Goal: Transaction & Acquisition: Purchase product/service

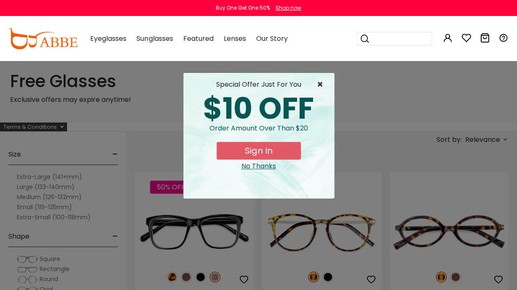
click at [320, 81] on span "×" at bounding box center [322, 85] width 11 height 10
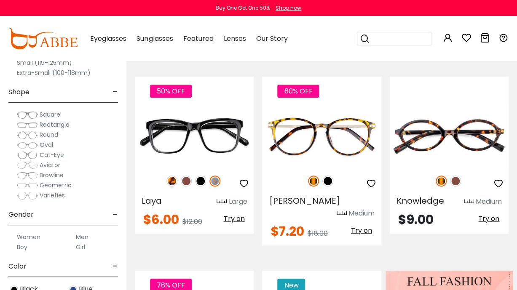
scroll to position [101, 0]
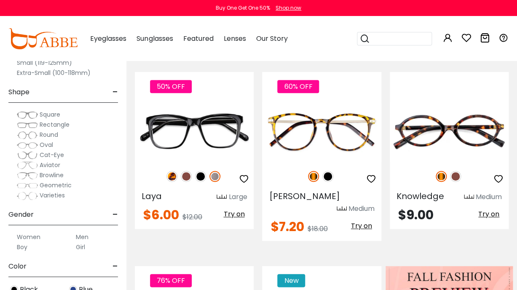
click at [29, 235] on label "Women" at bounding box center [29, 237] width 24 height 10
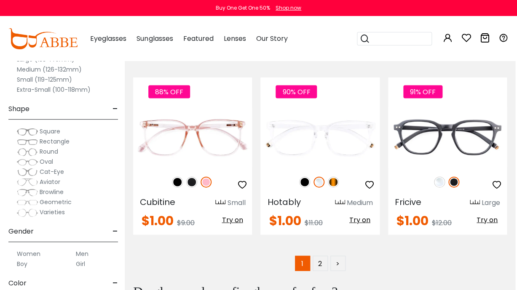
scroll to position [3606, 2]
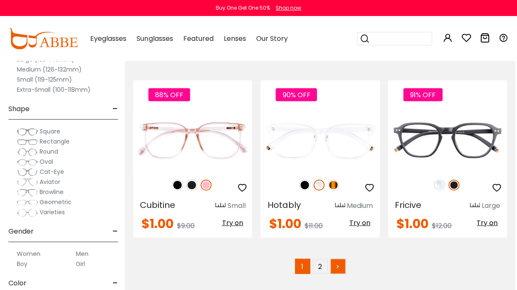
click at [331, 259] on link ">" at bounding box center [337, 266] width 15 height 15
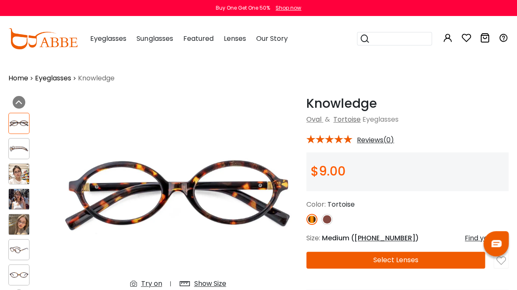
click at [19, 229] on img at bounding box center [19, 224] width 20 height 20
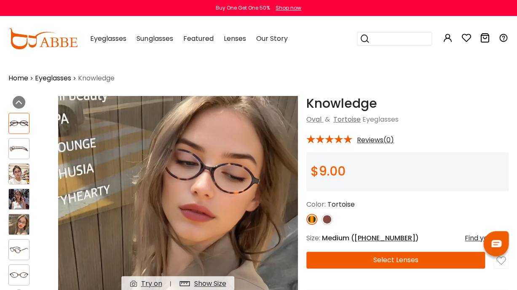
click at [25, 169] on img at bounding box center [19, 174] width 20 height 20
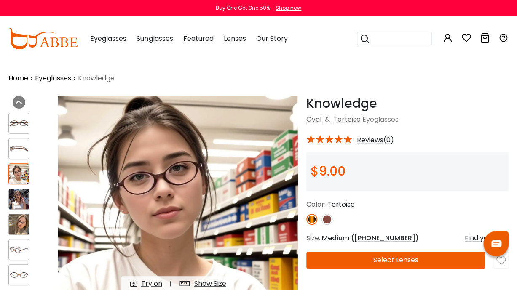
click at [27, 187] on div at bounding box center [28, 200] width 41 height 182
click at [24, 201] on img at bounding box center [19, 199] width 20 height 20
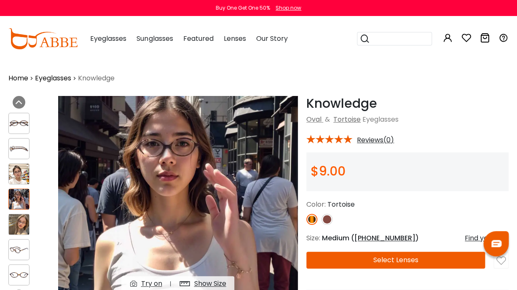
click at [27, 181] on img at bounding box center [19, 174] width 20 height 20
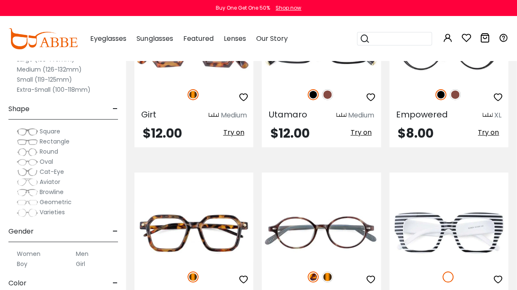
scroll to position [2942, 0]
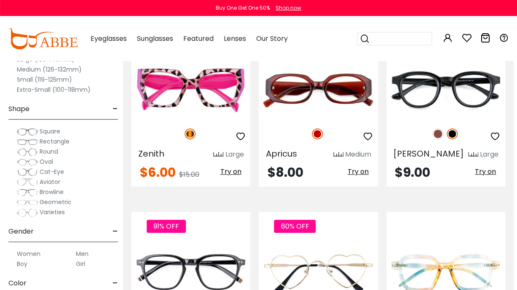
scroll to position [1064, 3]
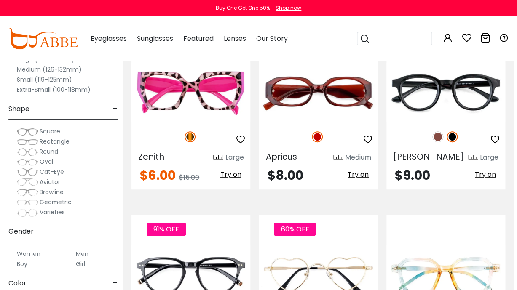
click at [30, 249] on label "Women" at bounding box center [29, 254] width 24 height 10
click at [29, 255] on label "Women" at bounding box center [29, 254] width 24 height 10
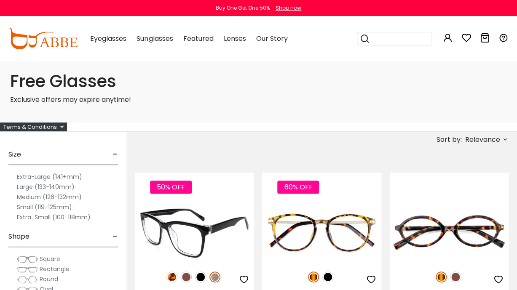
scroll to position [141, 0]
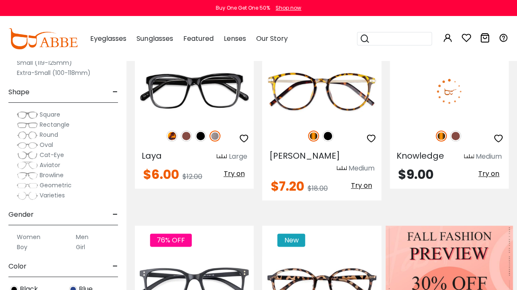
click at [434, 102] on img at bounding box center [449, 91] width 119 height 59
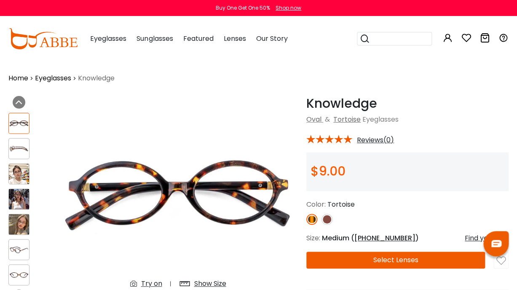
click at [371, 261] on button "Select Lenses" at bounding box center [395, 260] width 179 height 17
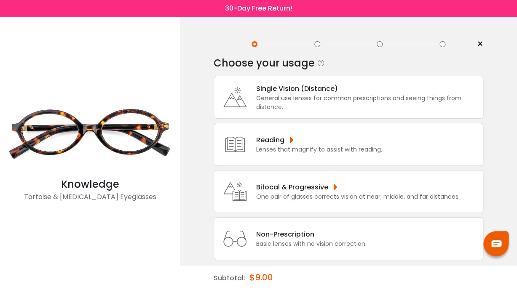
click at [319, 94] on div "Single Vision (Distance)" at bounding box center [367, 88] width 222 height 11
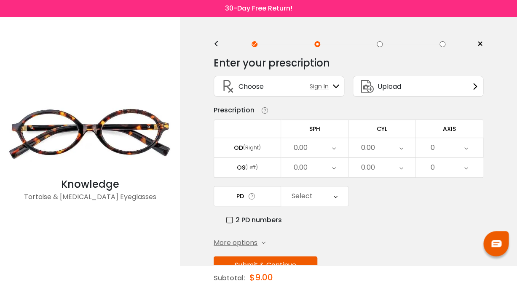
scroll to position [30, 0]
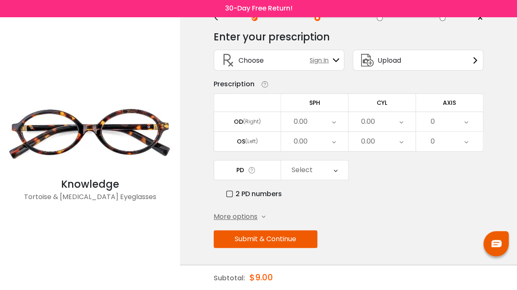
click at [245, 217] on span "More options" at bounding box center [236, 217] width 44 height 10
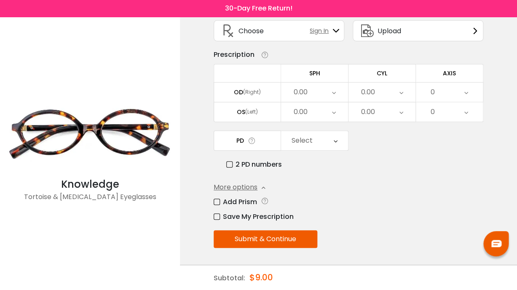
scroll to position [59, 0]
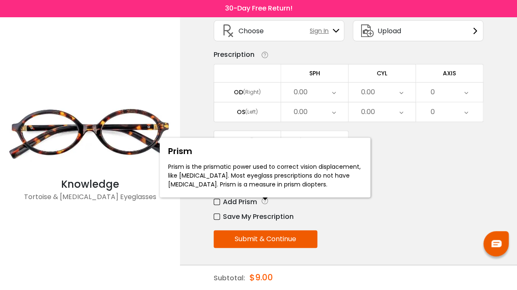
click at [264, 200] on icon at bounding box center [265, 201] width 8 height 9
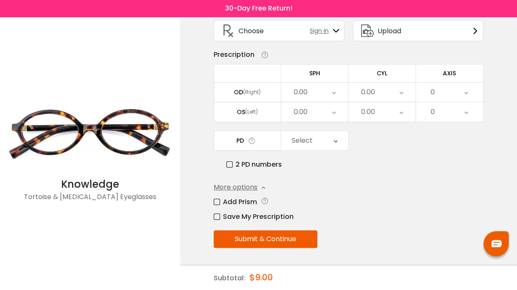
scroll to position [0, 0]
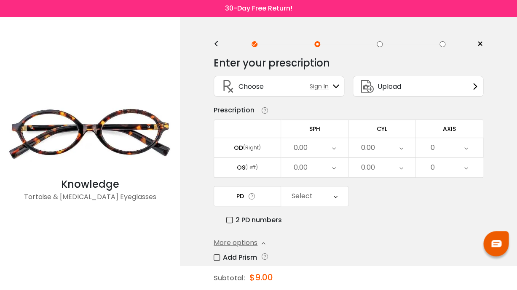
click at [322, 149] on div "0.00" at bounding box center [314, 147] width 67 height 19
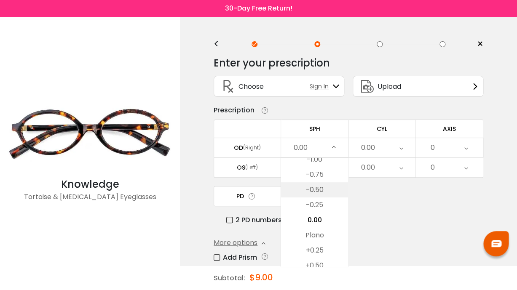
scroll to position [1131, 0]
click at [320, 191] on li "-1.00" at bounding box center [314, 186] width 67 height 15
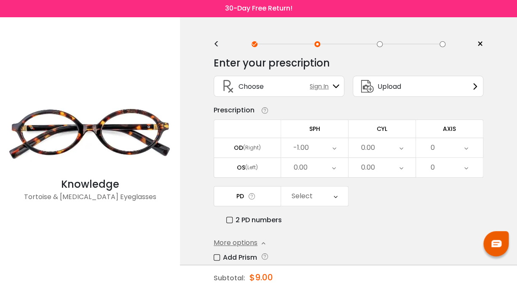
click at [323, 174] on div "0.00" at bounding box center [314, 167] width 67 height 19
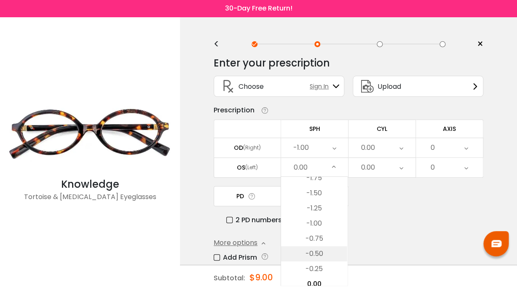
scroll to position [1101, 0]
click at [320, 219] on li "-1.25" at bounding box center [314, 220] width 66 height 15
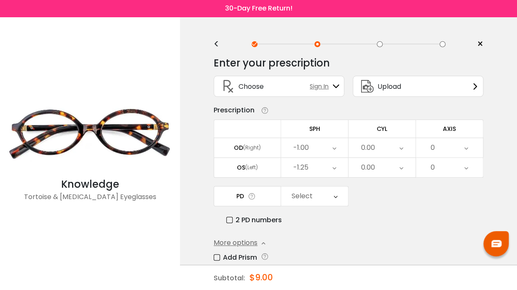
click at [372, 152] on div "0.00" at bounding box center [368, 147] width 14 height 17
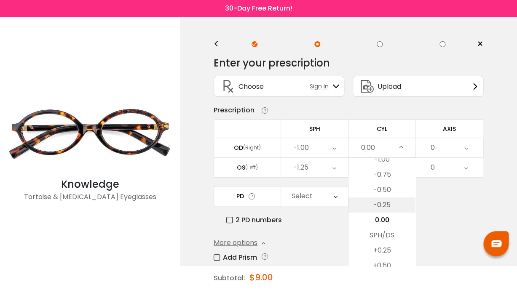
click at [387, 210] on li "-0.25" at bounding box center [381, 205] width 67 height 15
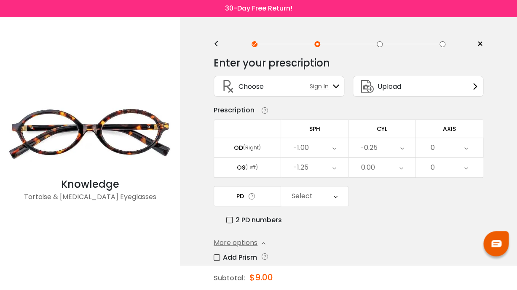
click at [387, 177] on div "0.00" at bounding box center [381, 167] width 67 height 19
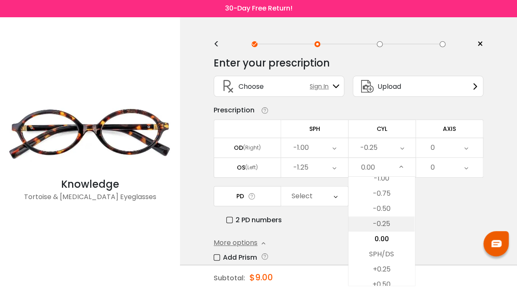
click at [387, 220] on li "-0.25" at bounding box center [381, 223] width 66 height 15
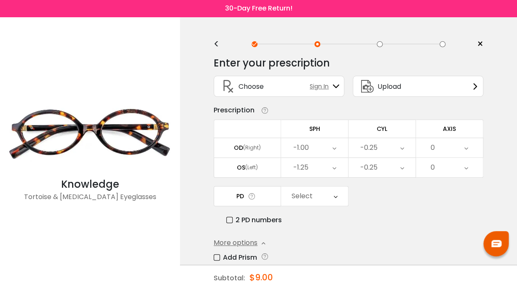
click at [439, 153] on div "0" at bounding box center [449, 147] width 67 height 19
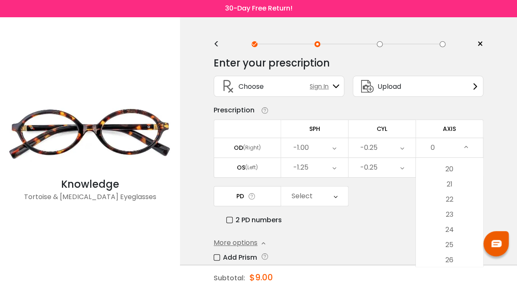
scroll to position [300, 0]
click at [454, 219] on li "23" at bounding box center [449, 213] width 67 height 15
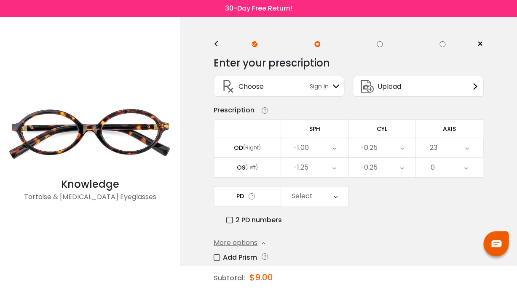
click at [455, 176] on div "0" at bounding box center [449, 167] width 67 height 19
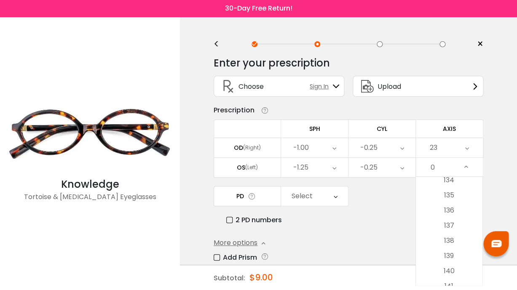
scroll to position [2393, 0]
click at [451, 264] on li "163" at bounding box center [449, 262] width 66 height 15
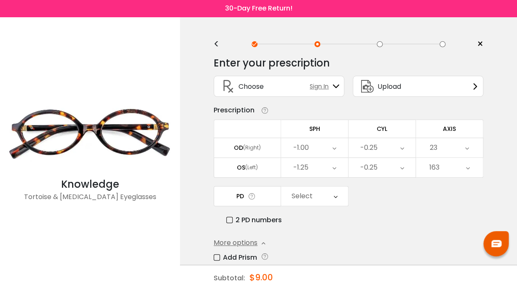
click at [326, 200] on div "Select" at bounding box center [314, 196] width 67 height 19
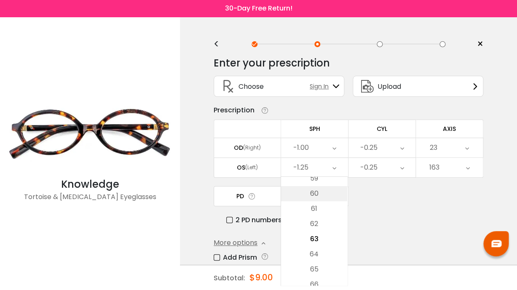
scroll to position [183, 0]
click at [317, 200] on li "59" at bounding box center [314, 198] width 66 height 15
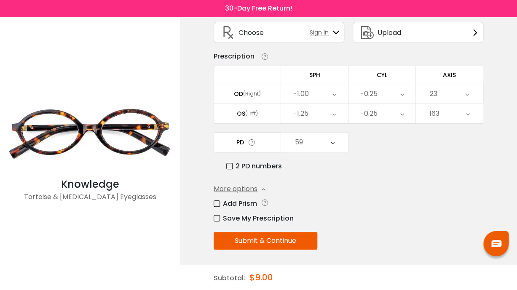
scroll to position [53, 0]
click at [290, 243] on button "Submit & Continue" at bounding box center [266, 241] width 104 height 18
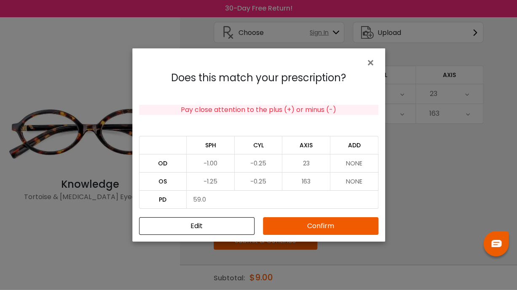
scroll to position [59, 0]
click at [315, 226] on button "Confirm" at bounding box center [320, 226] width 115 height 18
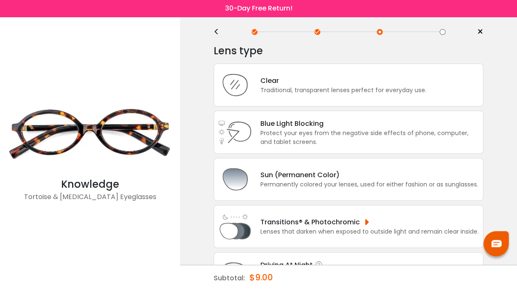
scroll to position [13, 0]
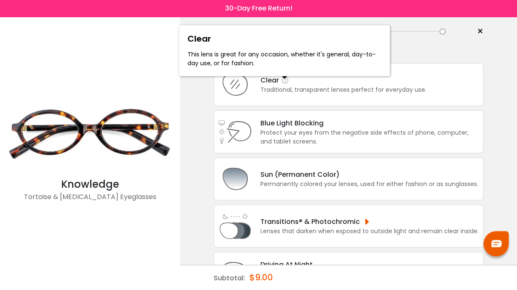
click at [287, 83] on icon at bounding box center [285, 80] width 8 height 8
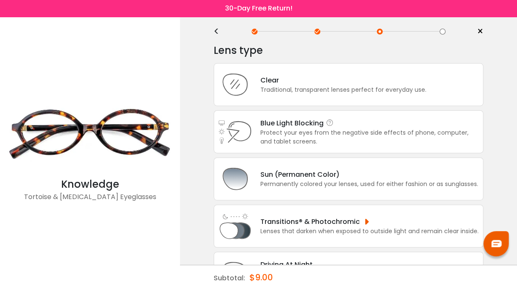
click at [331, 127] on icon at bounding box center [330, 123] width 8 height 8
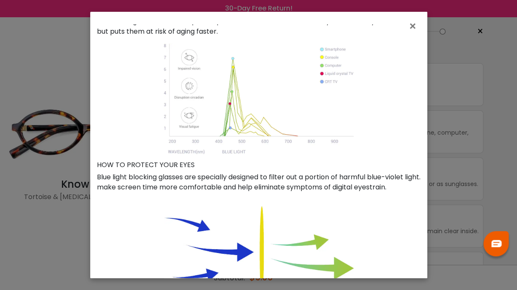
scroll to position [470, 0]
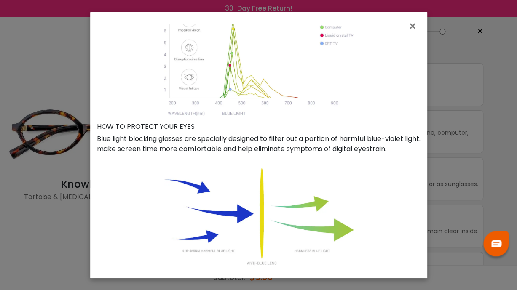
click at [438, 139] on div "× Blue Light Blocking Blue Light blocking lenses offer the best solution to dea…" at bounding box center [258, 145] width 517 height 290
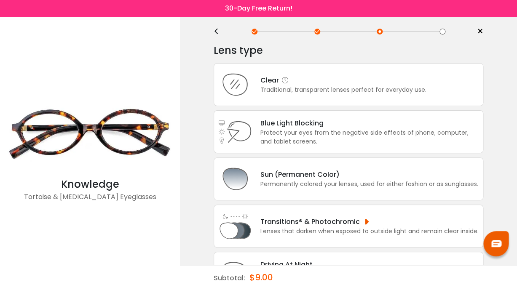
click at [288, 103] on div "Clear Traditional, transparent lenses perfect for everyday use." at bounding box center [349, 84] width 270 height 43
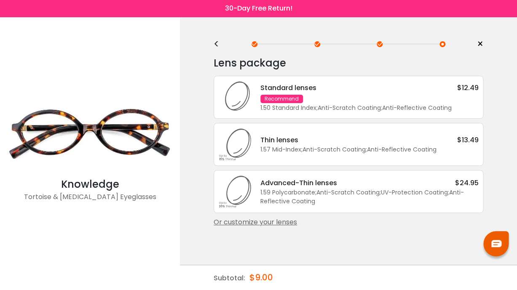
scroll to position [0, 0]
click at [286, 227] on div "Or customize your lenses" at bounding box center [349, 222] width 270 height 10
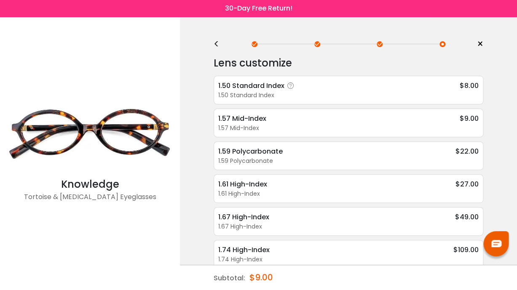
click at [291, 86] on icon at bounding box center [290, 86] width 8 height 8
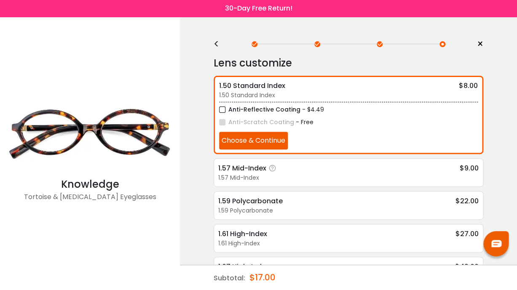
click at [272, 169] on icon at bounding box center [272, 168] width 8 height 8
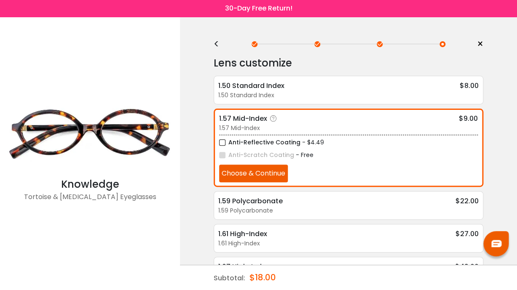
click at [272, 120] on icon at bounding box center [273, 119] width 8 height 8
click at [275, 119] on icon at bounding box center [273, 119] width 8 height 8
click at [219, 43] on div "<" at bounding box center [220, 44] width 13 height 7
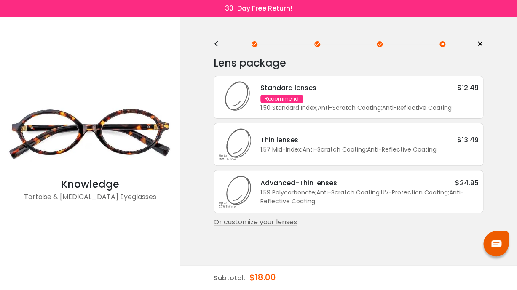
click at [306, 104] on div "Standard lenses $12.49 Recommend 1.50 Standard Index ; Anti-Scratch Coating ; A…" at bounding box center [365, 98] width 227 height 30
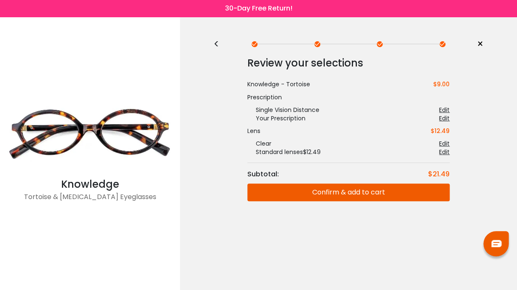
click at [218, 41] on div "<" at bounding box center [220, 44] width 13 height 7
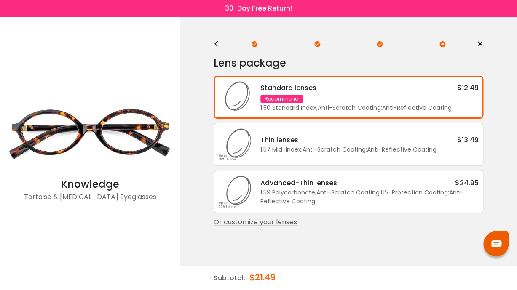
click at [270, 227] on div "Or customize your lenses" at bounding box center [349, 222] width 270 height 10
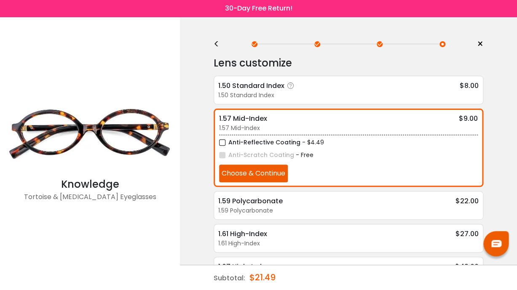
click at [259, 97] on div "1.50 Standard Index" at bounding box center [348, 95] width 260 height 9
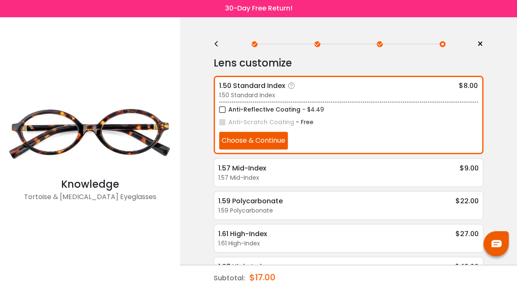
click at [279, 108] on label "Anti-Reflective Coating" at bounding box center [259, 109] width 81 height 11
click at [275, 139] on button "Choose & Continue" at bounding box center [253, 141] width 69 height 18
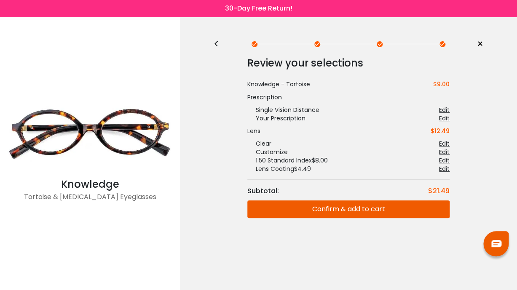
click at [293, 206] on button "Confirm & add to cart" at bounding box center [348, 209] width 202 height 18
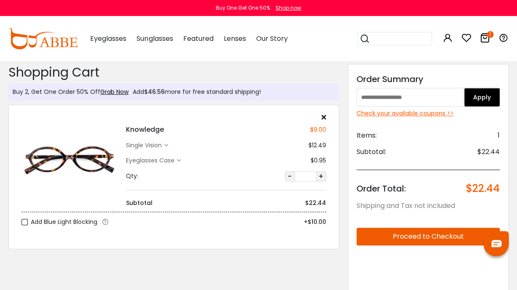
click at [377, 115] on div "Check your available coupons >>" at bounding box center [427, 113] width 143 height 9
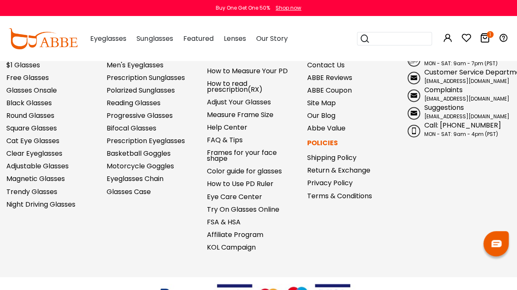
scroll to position [225, 0]
